Goal: Obtain resource: Download file/media

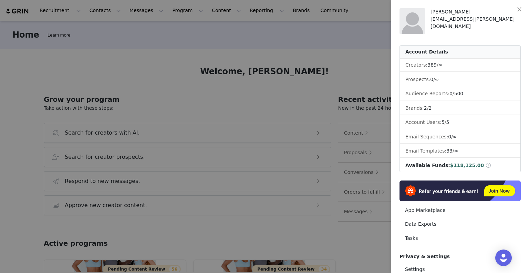
click at [334, 80] on div at bounding box center [264, 136] width 529 height 273
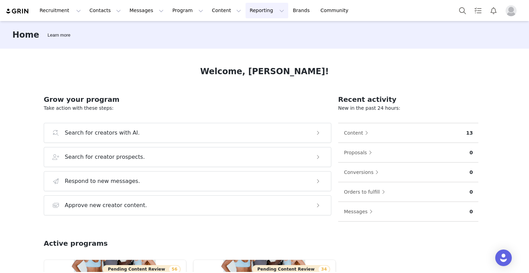
click at [246, 14] on button "Reporting Reporting" at bounding box center [267, 11] width 43 height 16
click at [238, 43] on p "Report Builder" at bounding box center [243, 43] width 34 height 7
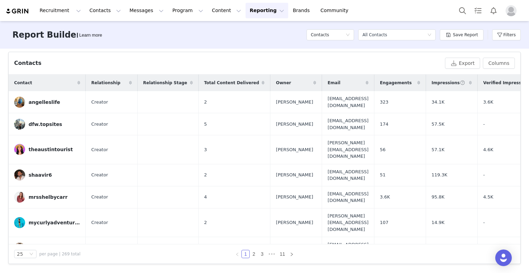
scroll to position [227, 0]
click at [486, 66] on button "Columns" at bounding box center [499, 63] width 32 height 11
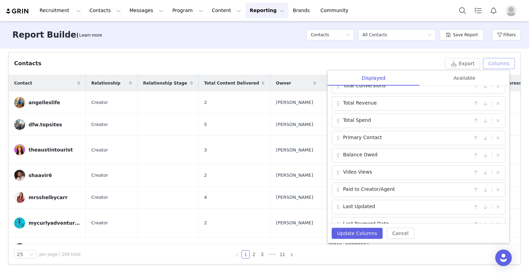
scroll to position [261, 0]
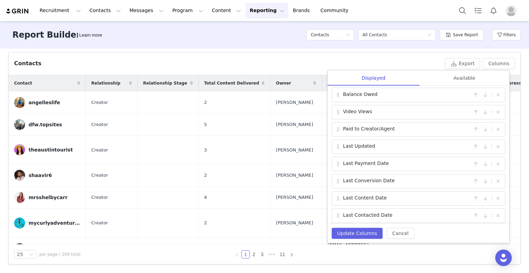
click at [332, 58] on div "Contacts Export Columns Displayed Available Contact | Relationship | Relationsh…" at bounding box center [264, 63] width 501 height 11
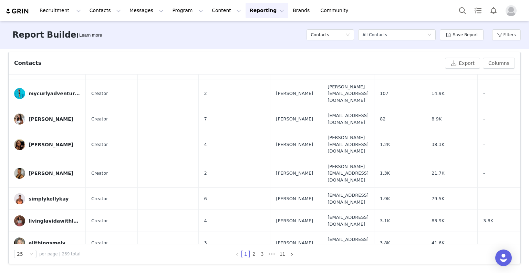
scroll to position [130, 0]
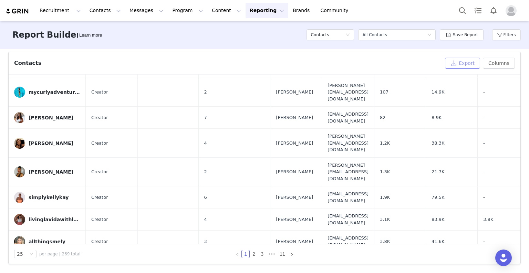
click at [463, 64] on button "Export" at bounding box center [462, 63] width 35 height 11
click at [496, 61] on button "Columns" at bounding box center [499, 63] width 32 height 11
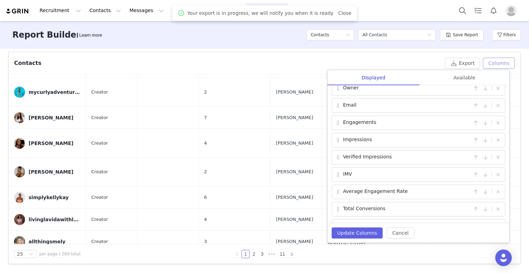
scroll to position [0, 0]
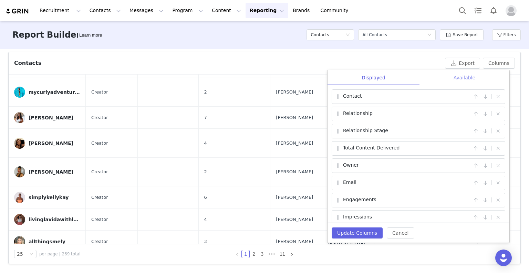
click at [466, 78] on div "Available" at bounding box center [465, 78] width 90 height 16
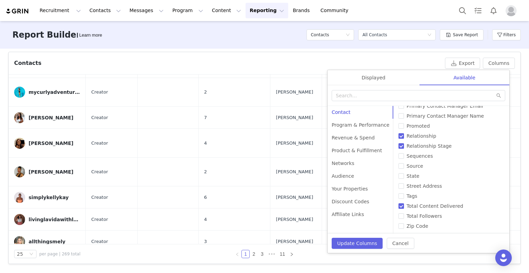
scroll to position [258, 0]
click at [351, 140] on div "Revenue & Spend" at bounding box center [361, 137] width 66 height 13
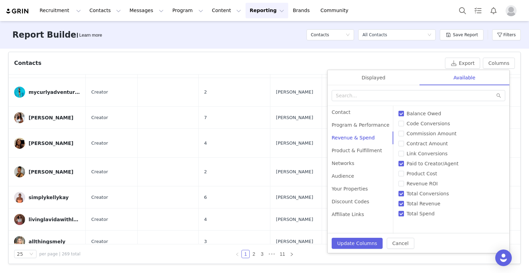
click at [431, 28] on div "Select a report All Contacts" at bounding box center [397, 34] width 78 height 21
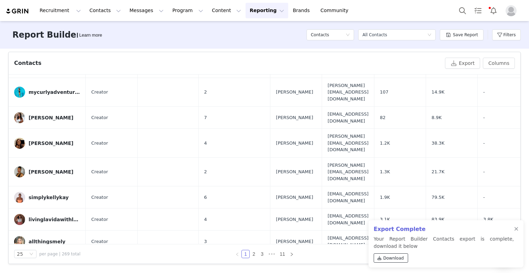
click at [392, 256] on span "Download" at bounding box center [394, 258] width 21 height 6
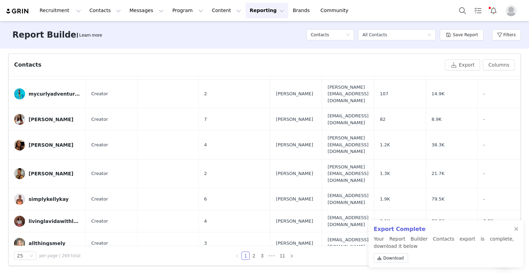
click at [344, 67] on div "Contacts" at bounding box center [228, 65] width 428 height 8
click at [514, 30] on button "Filters" at bounding box center [507, 34] width 29 height 11
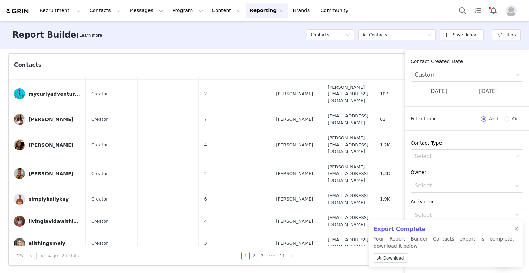
click at [441, 91] on input "[DATE]" at bounding box center [438, 91] width 46 height 9
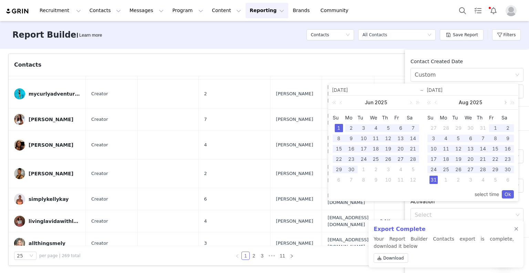
click at [506, 103] on link at bounding box center [505, 102] width 6 height 14
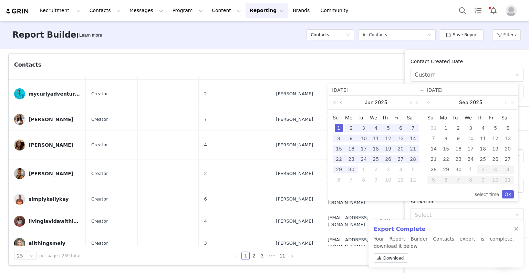
click at [342, 101] on link at bounding box center [342, 102] width 6 height 14
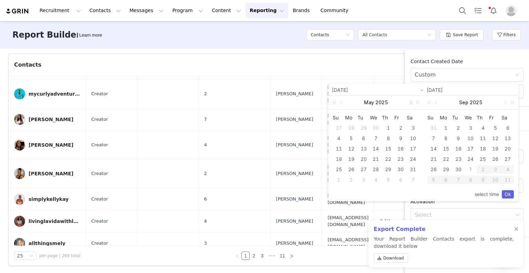
click at [412, 101] on link at bounding box center [410, 102] width 6 height 14
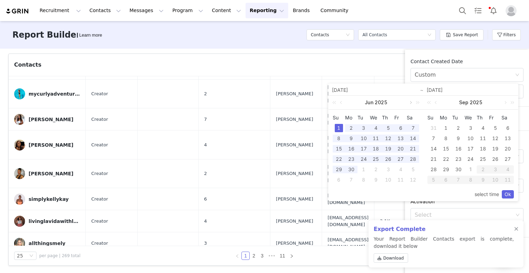
click at [412, 101] on link at bounding box center [410, 102] width 6 height 14
click at [361, 131] on div "1" at bounding box center [364, 128] width 8 height 8
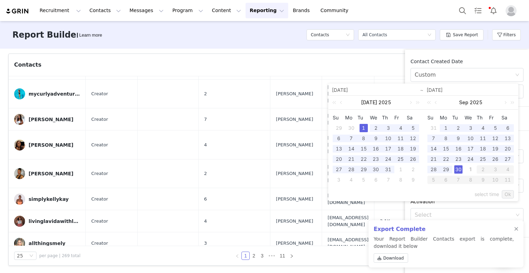
click at [458, 168] on div "30" at bounding box center [459, 169] width 8 height 8
type input "[DATE]"
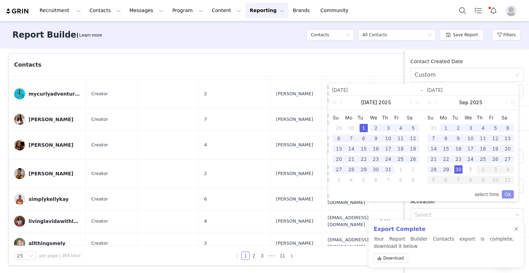
click at [509, 194] on link "Ok" at bounding box center [508, 194] width 12 height 8
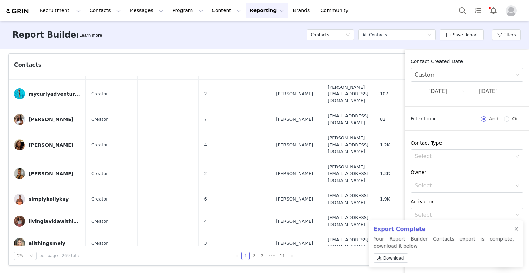
click at [452, 44] on div "Save Report" at bounding box center [462, 34] width 44 height 21
click at [515, 227] on div at bounding box center [517, 229] width 4 height 6
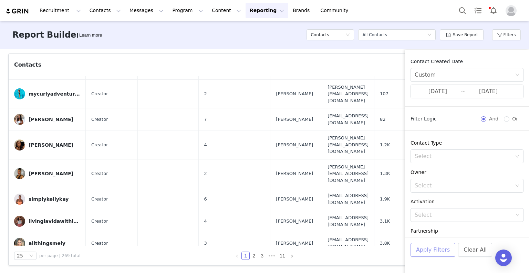
click at [442, 253] on button "Apply Filters" at bounding box center [433, 250] width 45 height 14
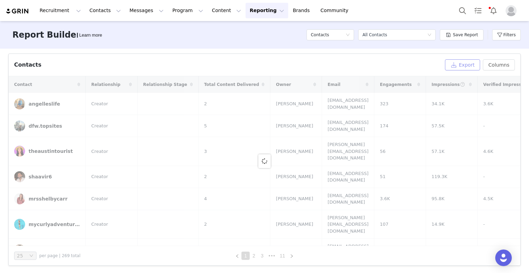
click at [454, 66] on button "Export" at bounding box center [462, 64] width 35 height 11
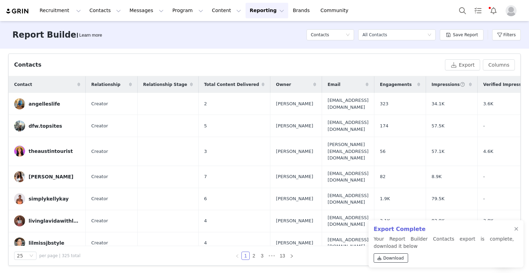
click at [399, 260] on span "Download" at bounding box center [394, 258] width 21 height 6
click at [508, 35] on button "Filters" at bounding box center [507, 34] width 29 height 11
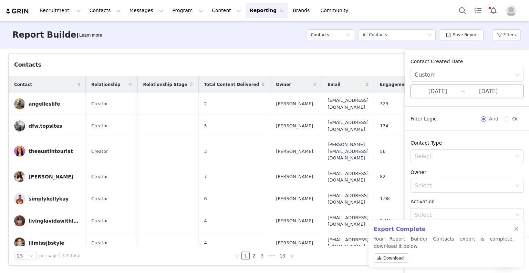
click at [438, 95] on input "[DATE]" at bounding box center [438, 91] width 46 height 9
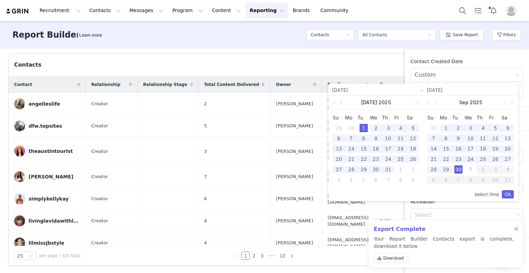
click at [343, 104] on link at bounding box center [342, 102] width 6 height 14
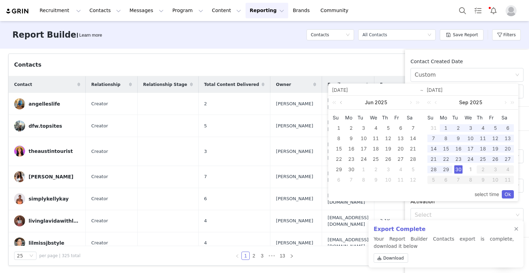
click at [343, 104] on link at bounding box center [342, 102] width 6 height 14
click at [391, 127] on div "1" at bounding box center [388, 128] width 8 height 8
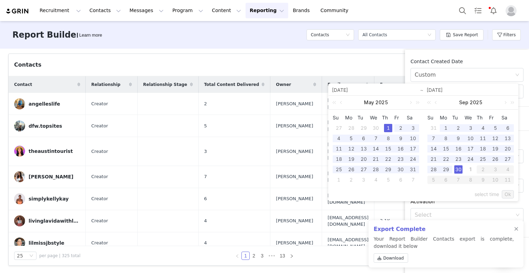
click at [461, 172] on div "30" at bounding box center [459, 169] width 8 height 8
type input "[DATE]"
click at [507, 194] on link "Ok" at bounding box center [508, 194] width 12 height 8
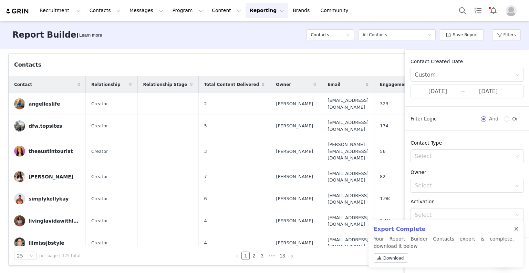
click at [515, 228] on div at bounding box center [517, 229] width 4 height 6
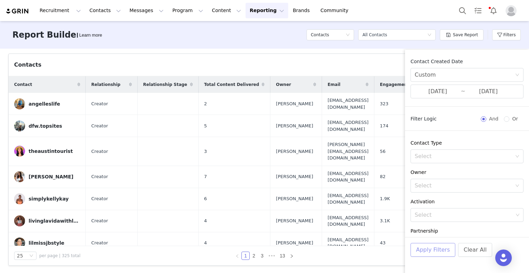
click at [435, 251] on button "Apply Filters" at bounding box center [433, 250] width 45 height 14
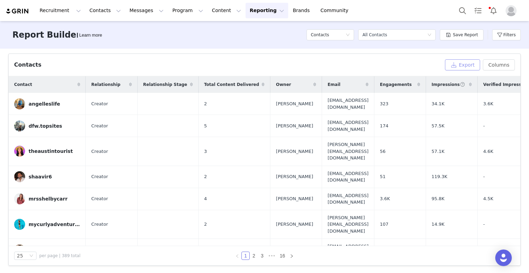
click at [463, 62] on button "Export" at bounding box center [462, 64] width 35 height 11
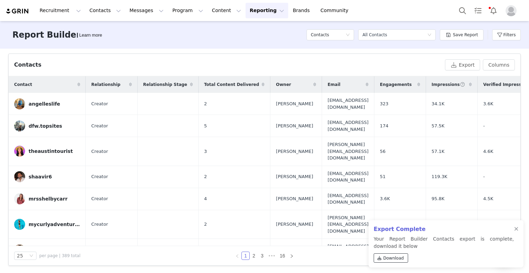
click at [381, 260] on span at bounding box center [380, 258] width 6 height 6
